Goal: Check status

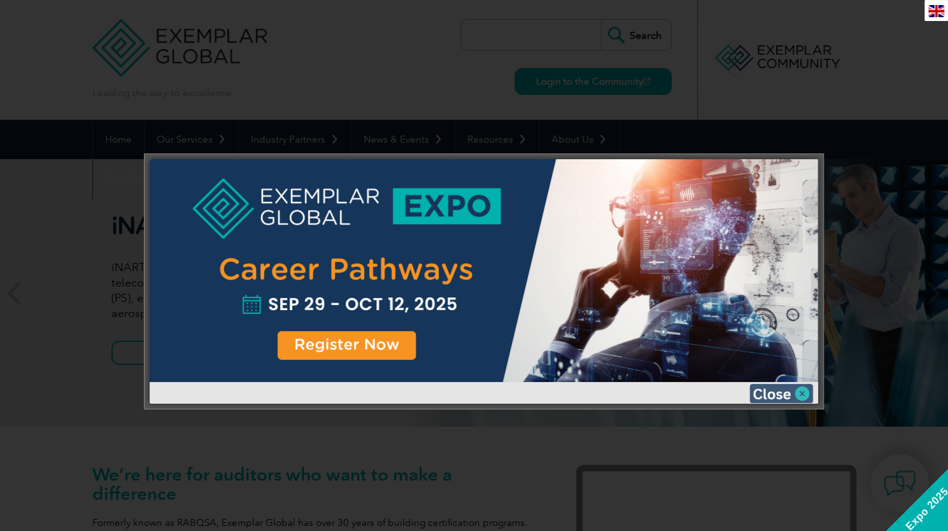
click at [780, 395] on img at bounding box center [781, 393] width 64 height 19
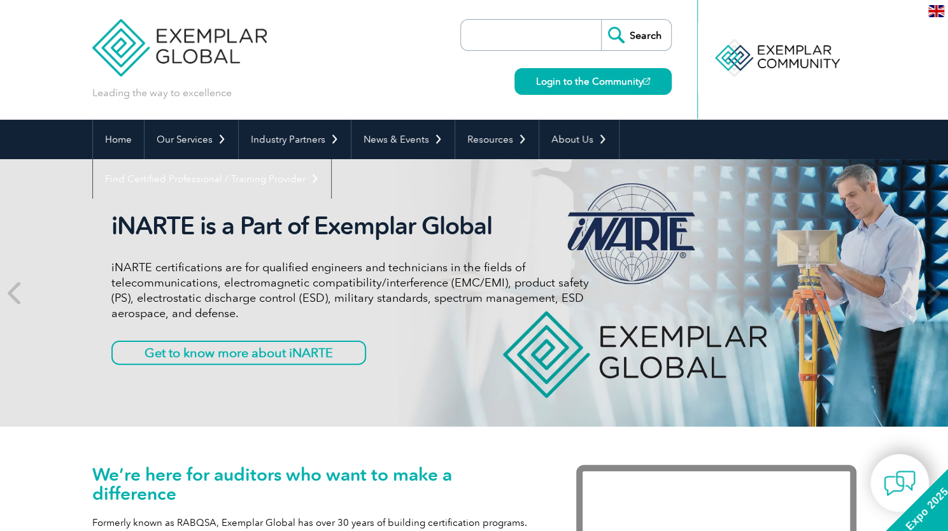
click at [519, 27] on input "search" at bounding box center [534, 35] width 134 height 31
click at [723, 101] on div at bounding box center [776, 59] width 159 height 119
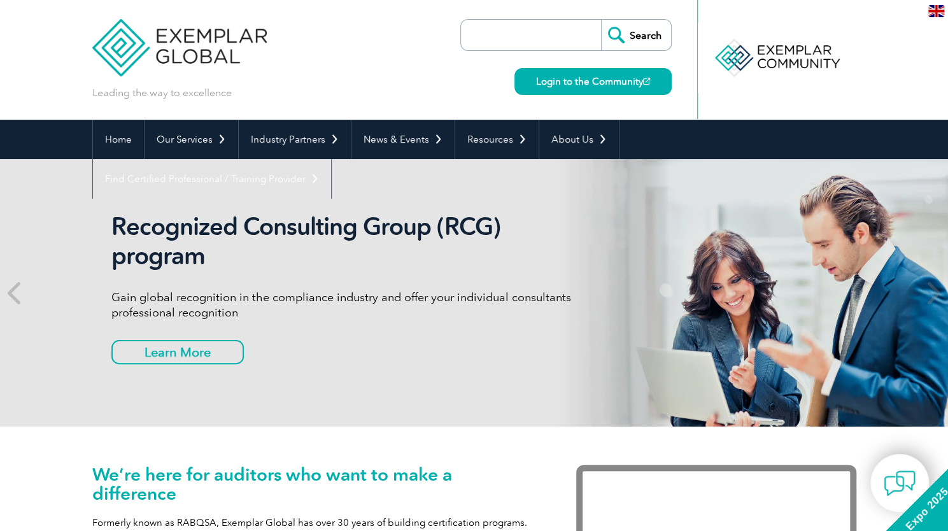
click at [533, 36] on input "search" at bounding box center [534, 35] width 134 height 31
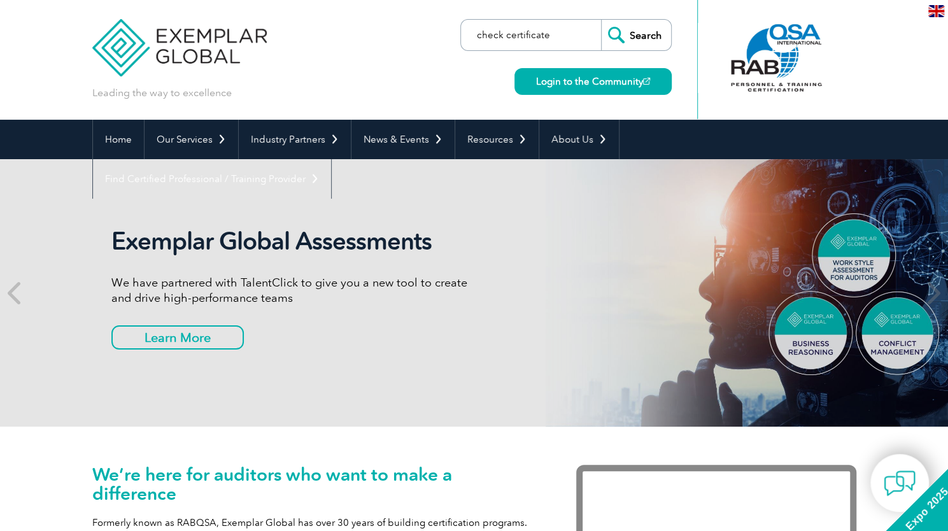
type input "check certificate"
click at [601, 20] on input "Search" at bounding box center [636, 35] width 70 height 31
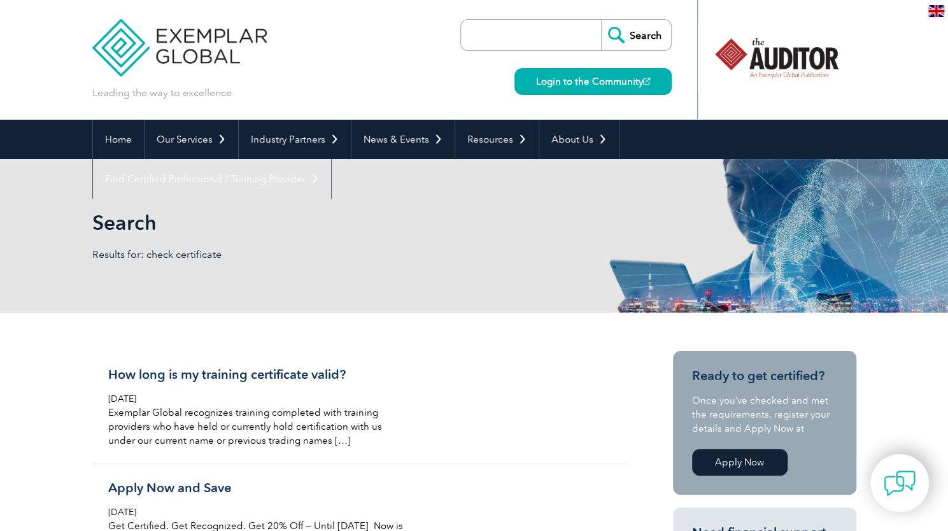
paste input "103729"
type input "103729"
click at [619, 29] on input "Search" at bounding box center [636, 35] width 70 height 31
